Goal: Book appointment/travel/reservation

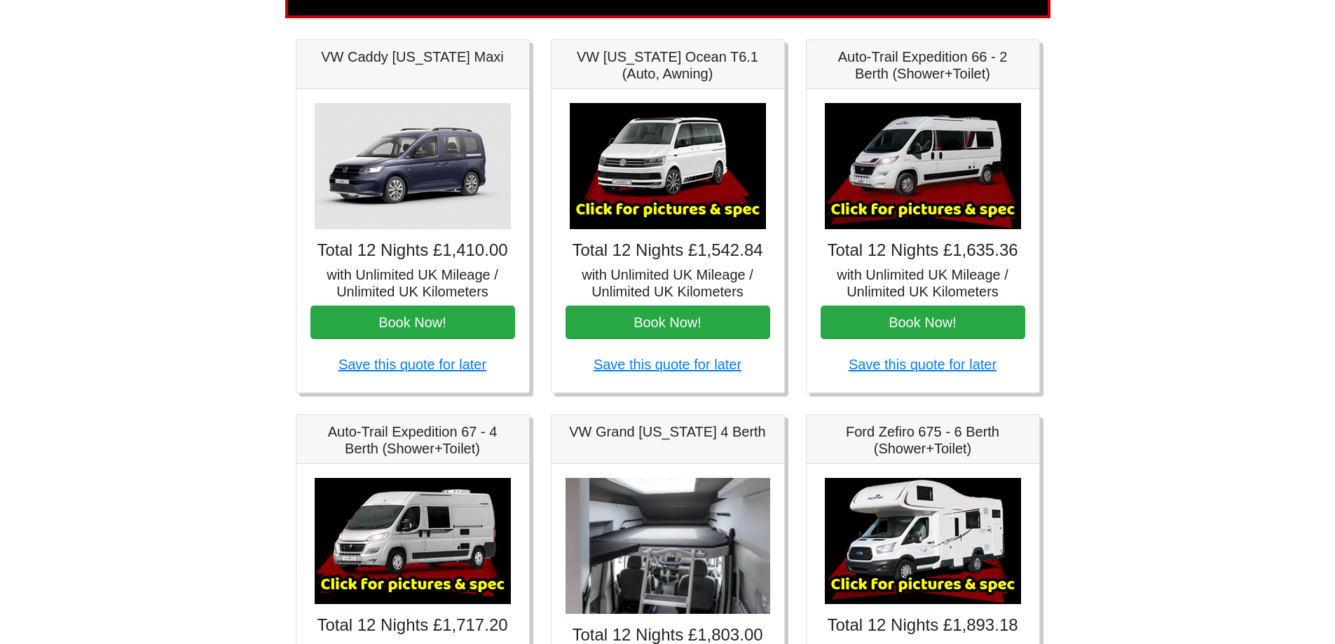
scroll to position [210, 0]
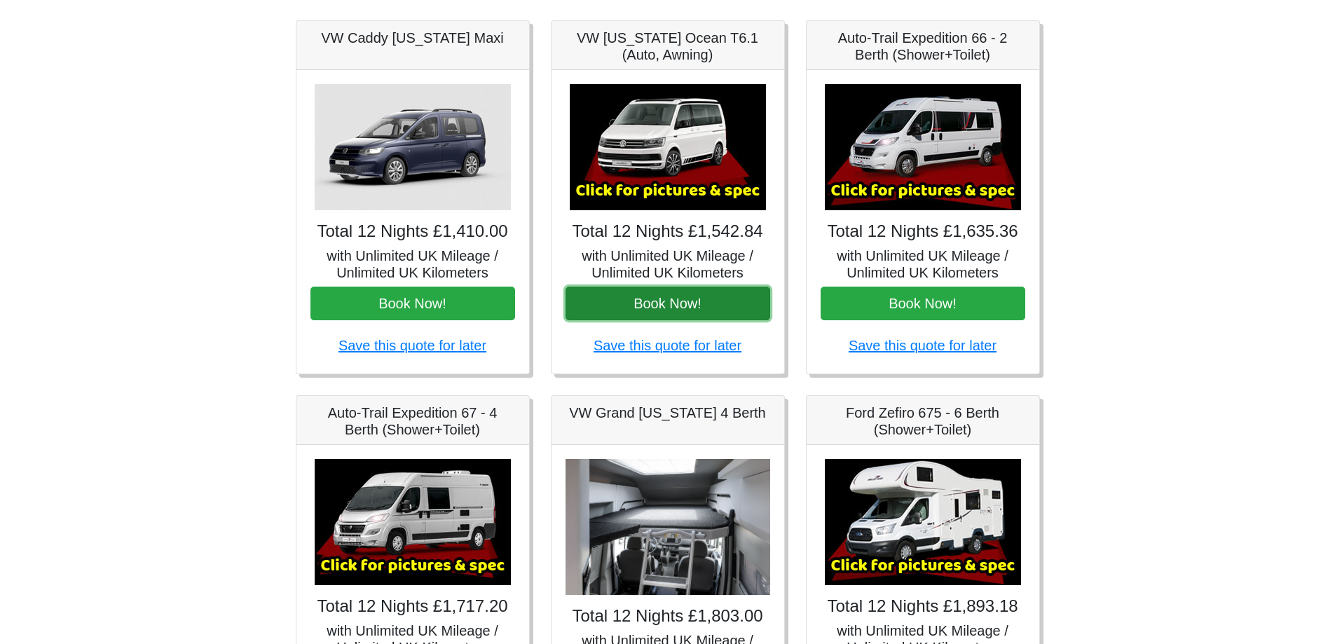
click at [652, 309] on button "Book Now!" at bounding box center [668, 304] width 205 height 34
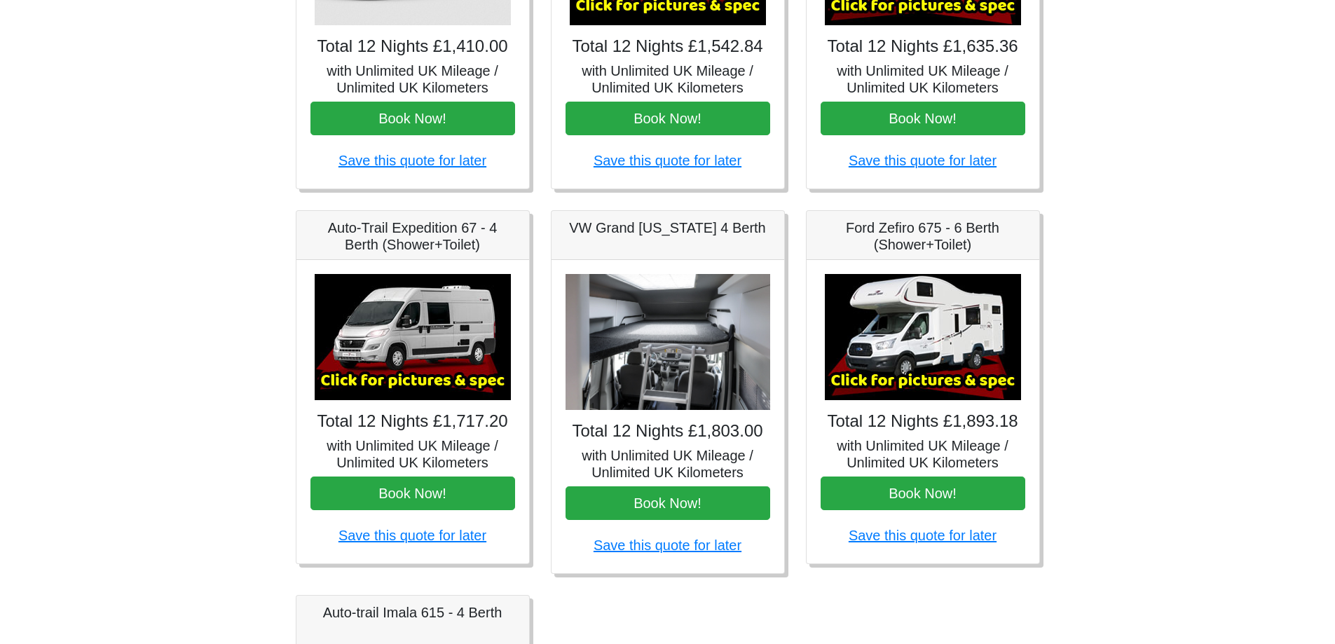
scroll to position [421, 0]
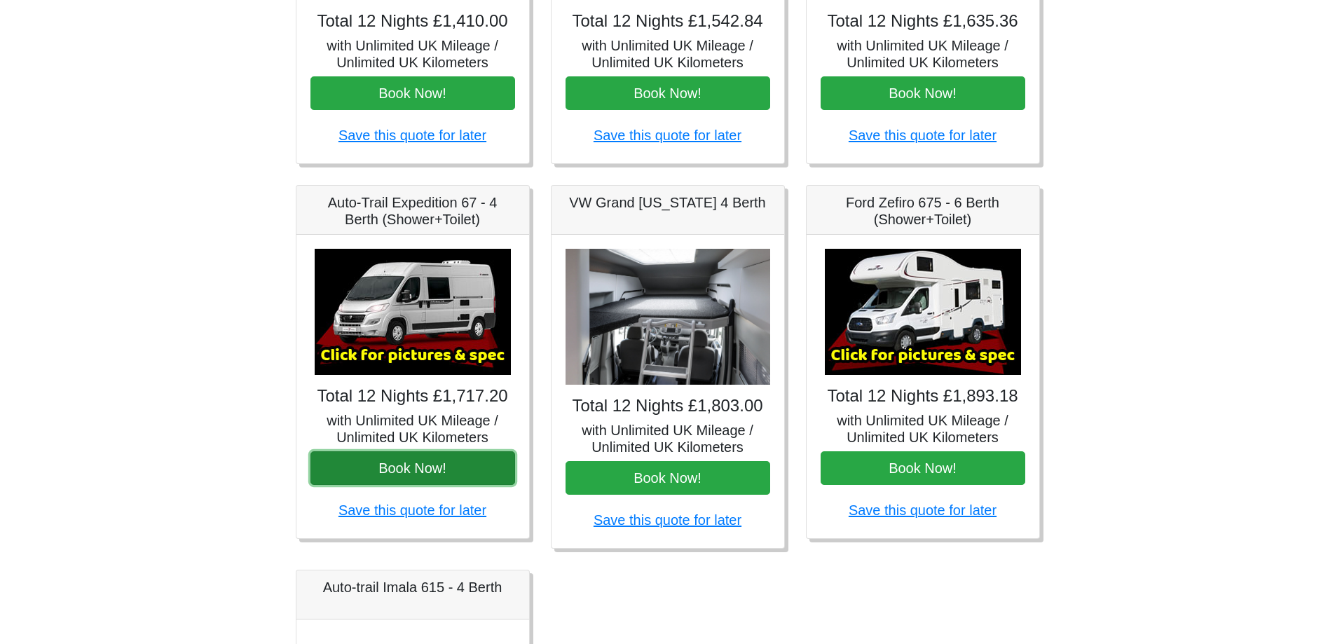
click at [445, 464] on button "Book Now!" at bounding box center [412, 468] width 205 height 34
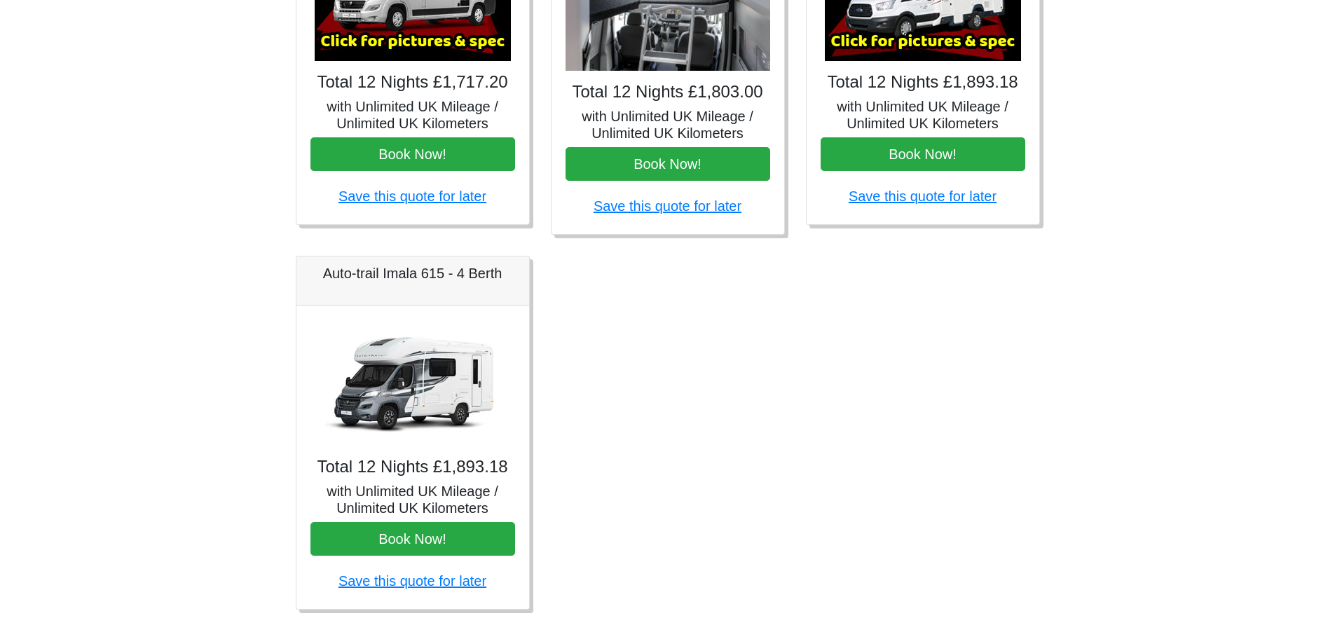
scroll to position [755, 0]
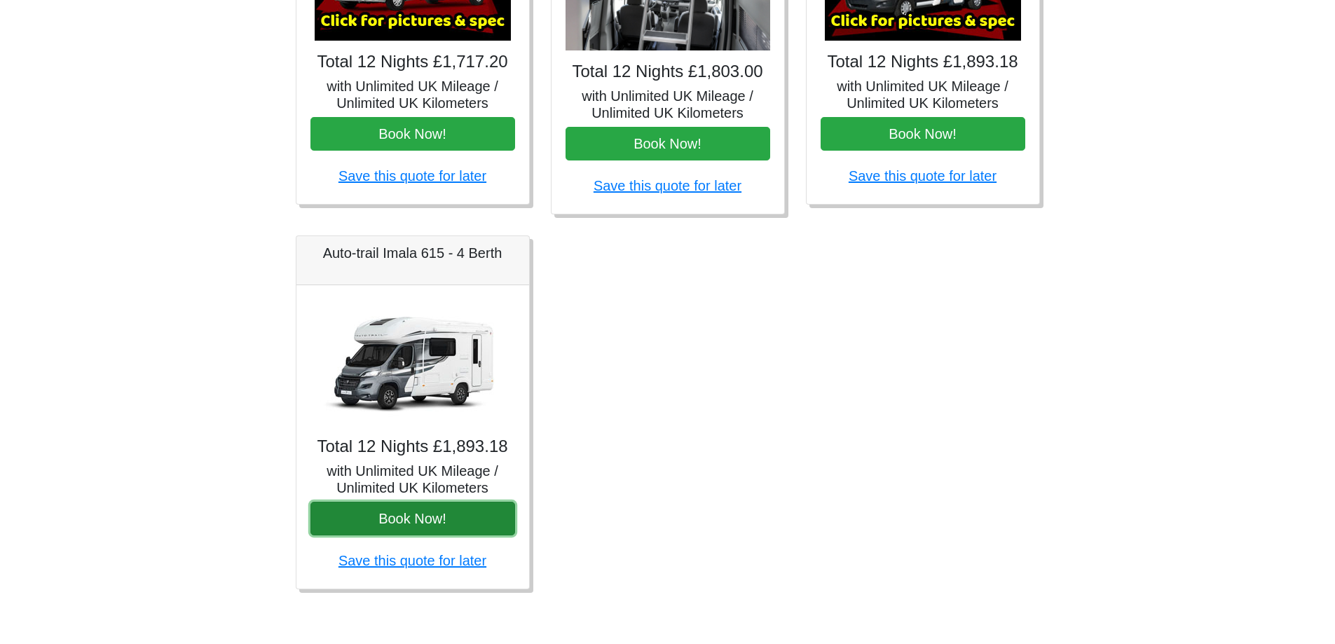
click at [460, 517] on button "Book Now!" at bounding box center [412, 519] width 205 height 34
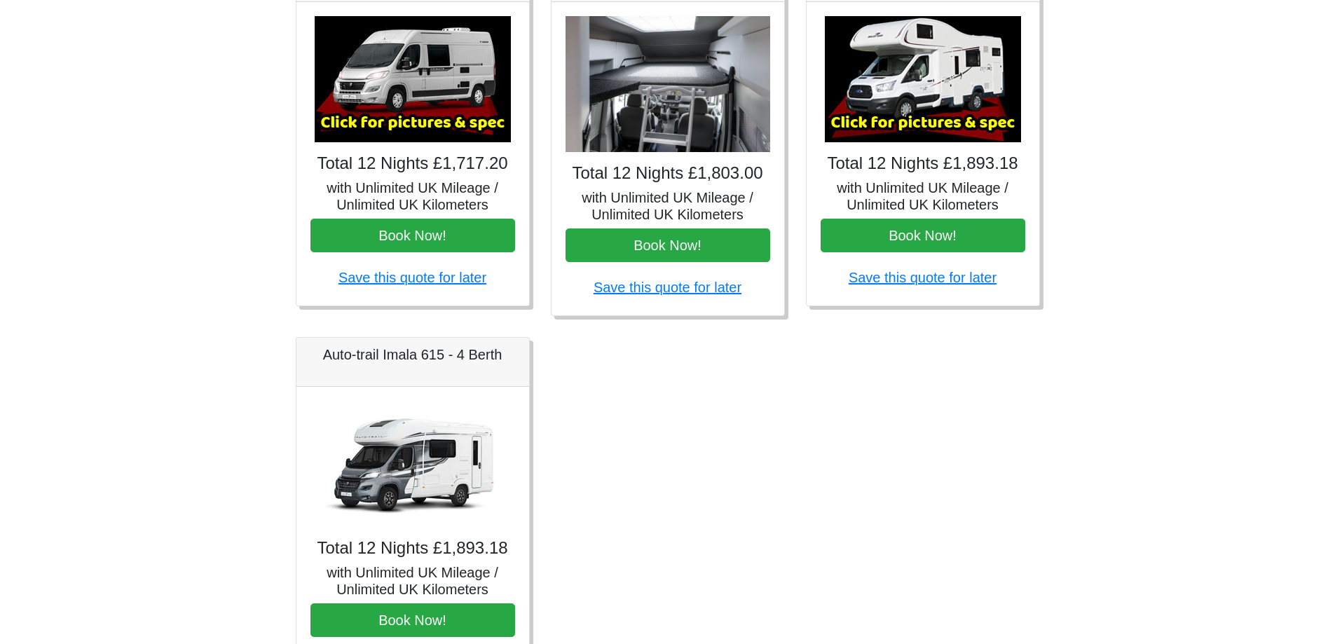
scroll to position [545, 0]
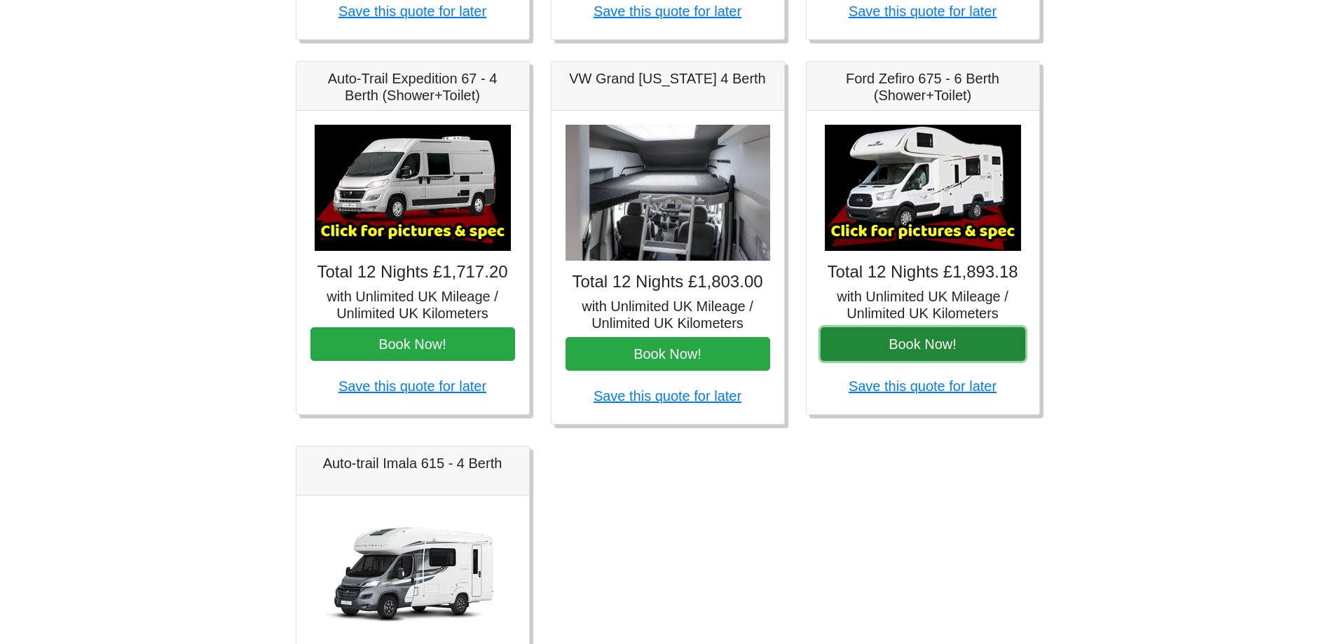
click at [913, 339] on button "Book Now!" at bounding box center [923, 344] width 205 height 34
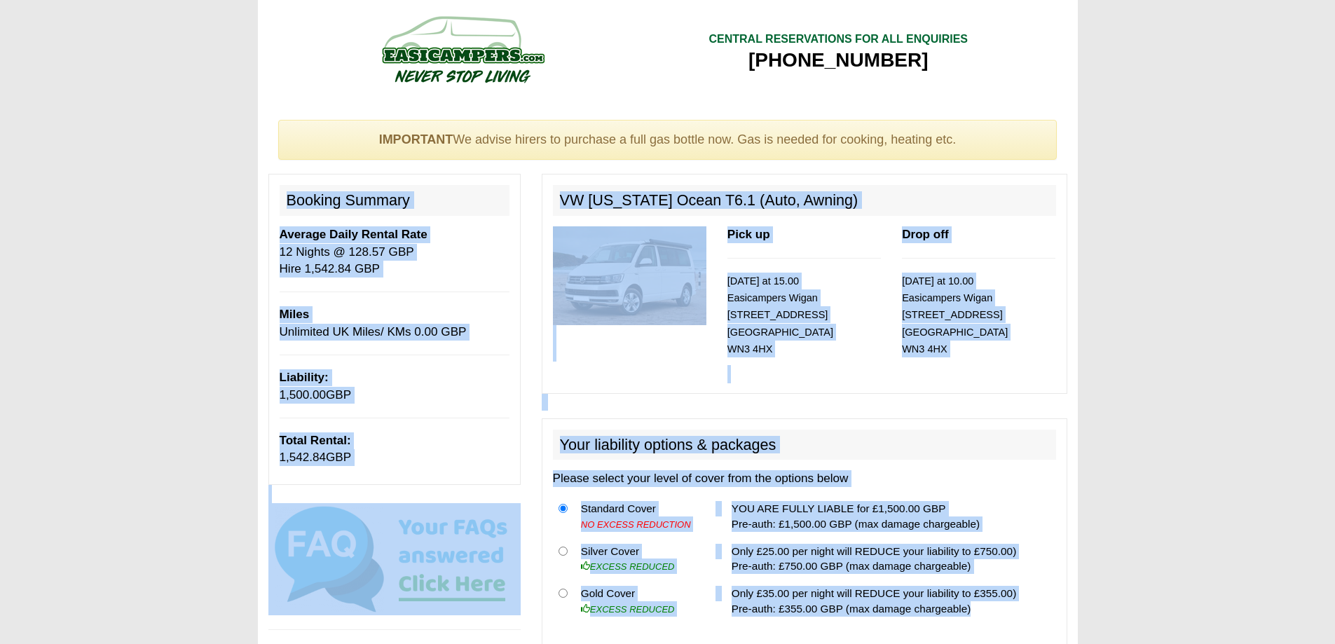
drag, startPoint x: 282, startPoint y: 196, endPoint x: 971, endPoint y: 613, distance: 805.6
copy div "Booking Summary Average Daily Rental Rate 12 Nights @ 128.57 GBP Hire 1,542.84 …"
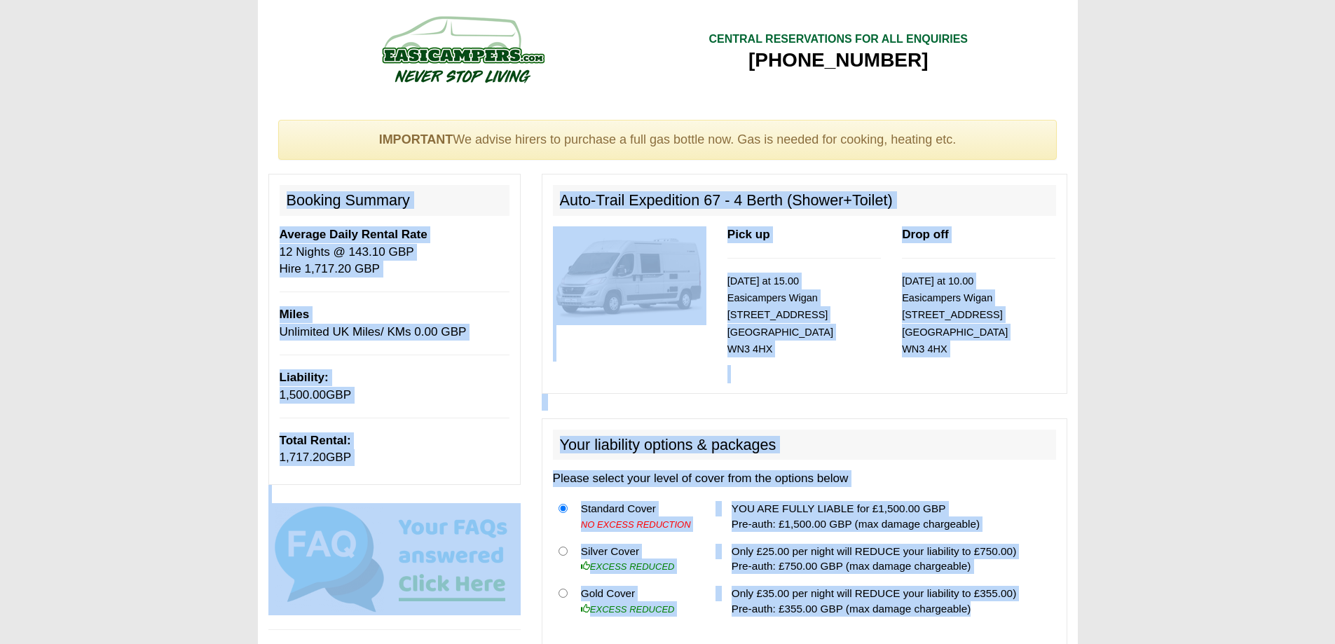
drag, startPoint x: 391, startPoint y: 224, endPoint x: 978, endPoint y: 616, distance: 706.0
copy div "Booking Summary Average Daily Rental Rate 12 Nights @ 143.10 GBP Hire 1,717.20 …"
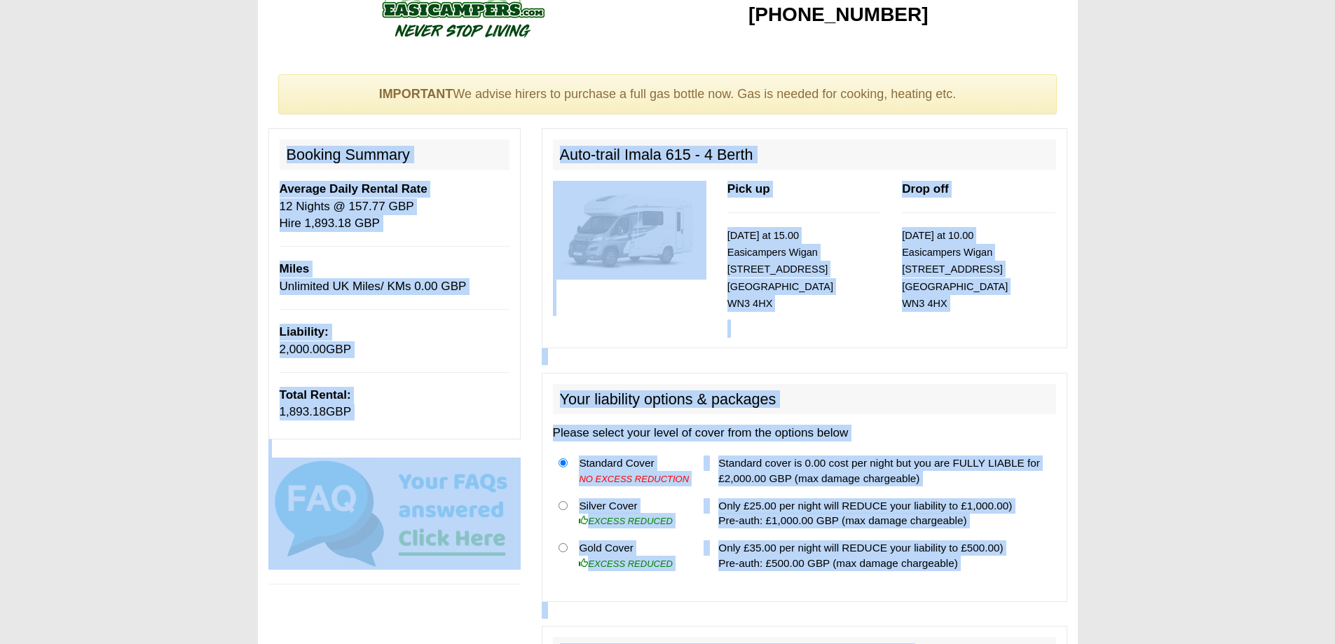
drag, startPoint x: 282, startPoint y: 200, endPoint x: 959, endPoint y: 633, distance: 802.8
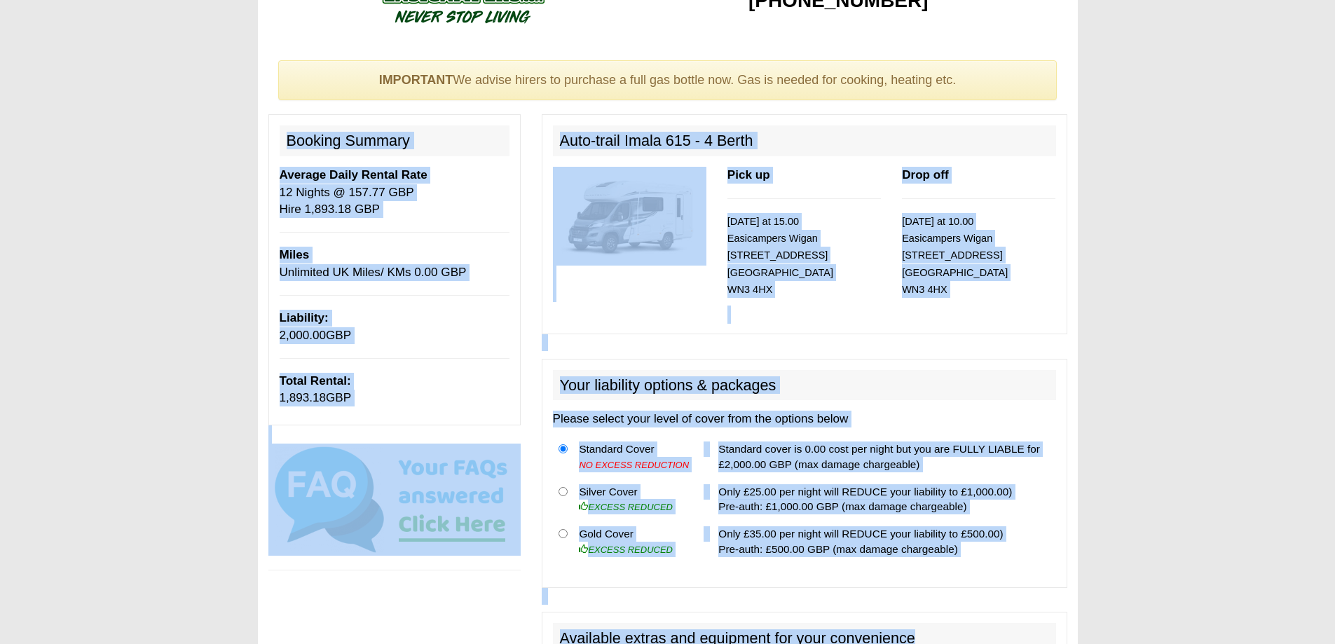
copy div "Booking Summary Average Daily Rental Rate 12 Nights @ 157.77 GBP Hire 1,893.18 …"
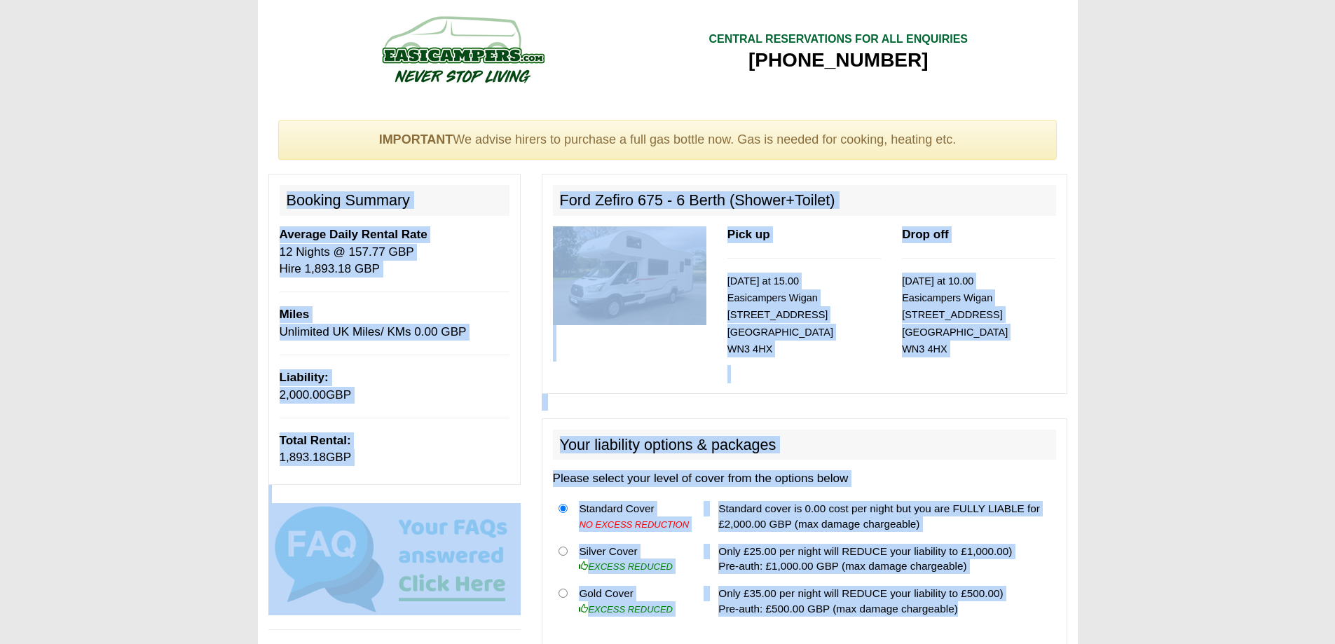
drag, startPoint x: 283, startPoint y: 196, endPoint x: 971, endPoint y: 615, distance: 805.6
copy div "Booking Summary Average Daily Rental Rate 12 Nights @ 157.77 GBP Hire 1,893.18 …"
